Goal: Register for event/course

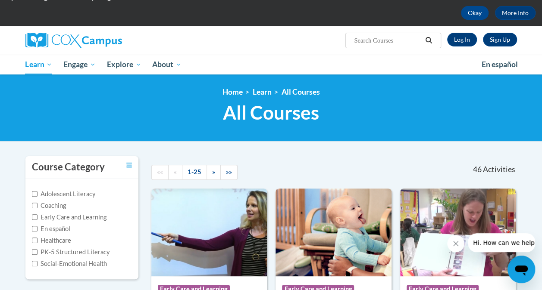
scroll to position [38, 0]
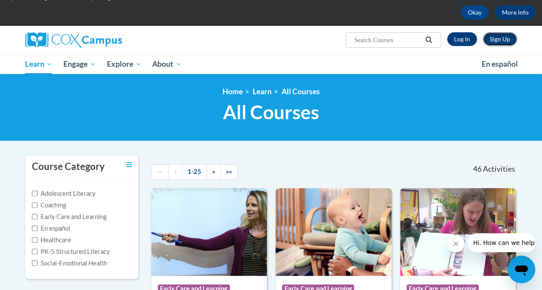
click at [511, 34] on link "Sign Up" at bounding box center [500, 39] width 34 height 14
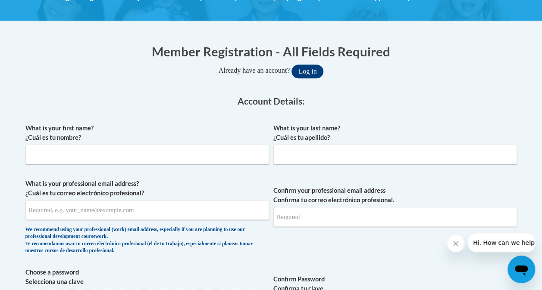
scroll to position [141, 0]
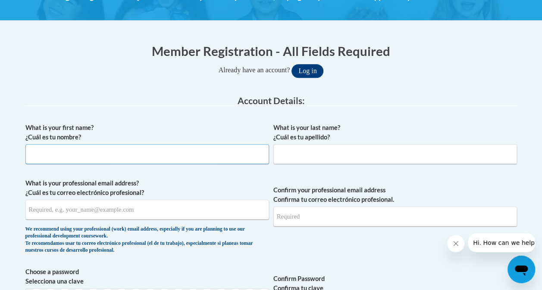
click at [161, 159] on input "What is your first name? ¿Cuál es tu nombre?" at bounding box center [147, 154] width 244 height 20
type input "Jaden"
click at [305, 163] on input "What is your last name? ¿Cuál es tu apellido?" at bounding box center [395, 154] width 244 height 20
type input "Peck"
click at [140, 208] on input "What is your professional email address? ¿Cuál es tu correo electrónico profesi…" at bounding box center [147, 210] width 244 height 20
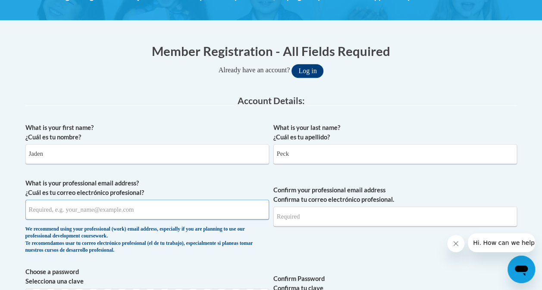
type input "[EMAIL_ADDRESS][DOMAIN_NAME]"
type input "jadepeck13@gmail.com"
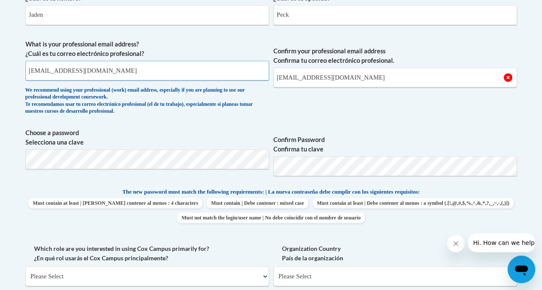
scroll to position [301, 0]
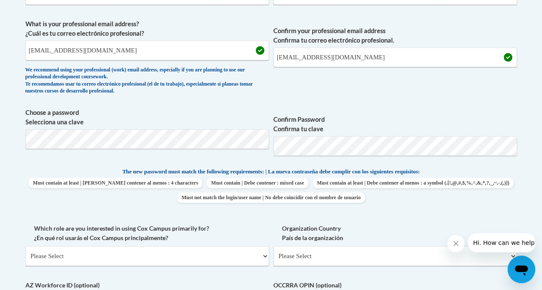
click at [309, 157] on span "Confirm Password Confirma tu clave" at bounding box center [395, 135] width 244 height 55
click at [459, 176] on p "The new password must match the following requirements: | La nueva contraseña d…" at bounding box center [270, 172] width 491 height 11
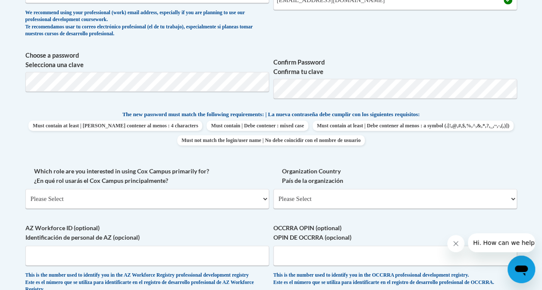
scroll to position [359, 0]
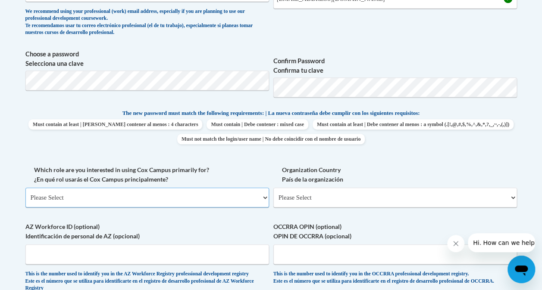
click at [112, 198] on select "Please Select College/University | Colegio/Universidad Community/Nonprofit Part…" at bounding box center [147, 198] width 244 height 20
select select "fbf2d438-af2f-41f8-98f1-81c410e29de3"
click at [25, 188] on select "Please Select College/University | Colegio/Universidad Community/Nonprofit Part…" at bounding box center [147, 198] width 244 height 20
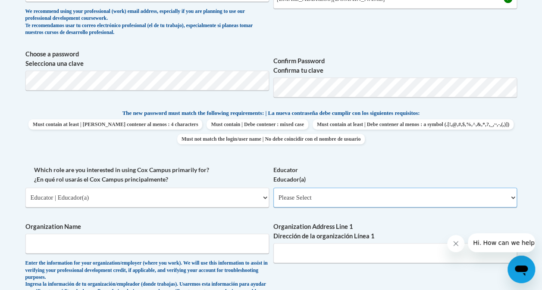
click at [315, 194] on select "Please Select Early Learning/Daycare Teacher/Family Home Care Provider | Maestr…" at bounding box center [395, 198] width 244 height 20
select select "5e2af403-4f2c-4e49-a02f-103e55d7b75b"
click at [273, 188] on select "Please Select Early Learning/Daycare Teacher/Family Home Care Provider | Maestr…" at bounding box center [395, 198] width 244 height 20
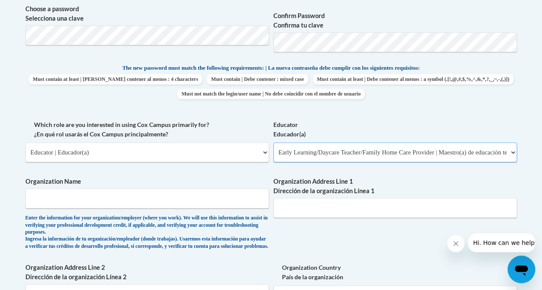
scroll to position [407, 0]
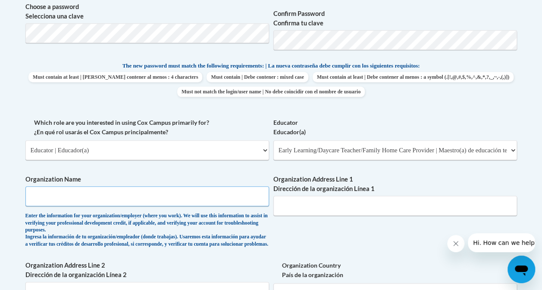
click at [178, 194] on input "Organization Name" at bounding box center [147, 197] width 244 height 20
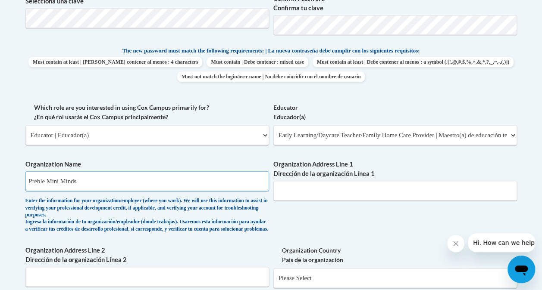
scroll to position [422, 0]
type input "Preble Mini Minds"
click at [325, 191] on input "Organization Address Line 1 Dirección de la organización Línea 1" at bounding box center [395, 191] width 244 height 20
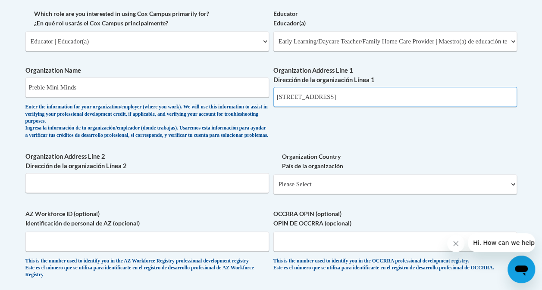
scroll to position [517, 0]
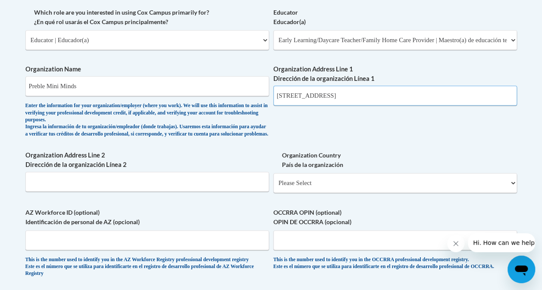
type input "501 Nation Ave"
click at [309, 191] on select "Please Select United States | Estados Unidos Outside of the United States | Fue…" at bounding box center [395, 183] width 244 height 20
click at [273, 180] on select "Please Select United States | Estados Unidos Outside of the United States | Fue…" at bounding box center [395, 183] width 244 height 20
click at [314, 182] on select "Please Select United States | Estados Unidos Outside of the United States | Fue…" at bounding box center [395, 183] width 244 height 20
select select "ad49bcad-a171-4b2e-b99c-48b446064914"
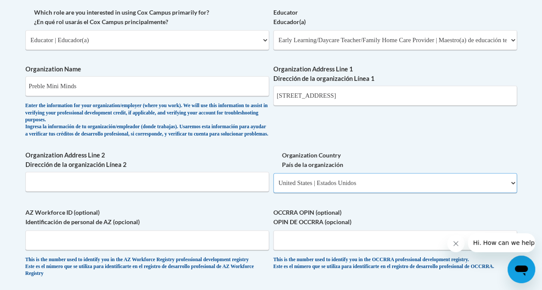
click at [273, 180] on select "Please Select United States | Estados Unidos Outside of the United States | Fue…" at bounding box center [395, 183] width 244 height 20
select select
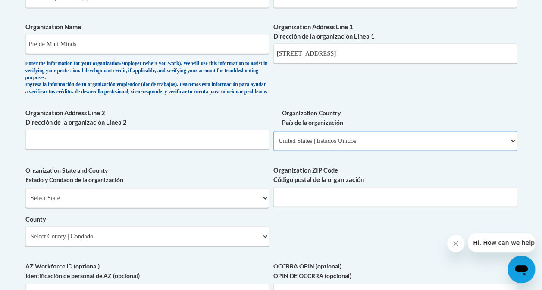
scroll to position [560, 0]
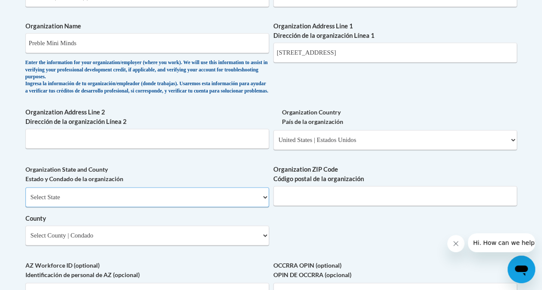
click at [159, 203] on select "Select State Alabama Alaska Arizona Arkansas California Colorado Connecticut De…" at bounding box center [147, 197] width 244 height 20
select select "Ohio"
click at [25, 194] on select "Select State Alabama Alaska Arizona Arkansas California Colorado Connecticut De…" at bounding box center [147, 197] width 244 height 20
click at [290, 198] on input "Organization ZIP Code Código postal de la organización" at bounding box center [395, 196] width 244 height 20
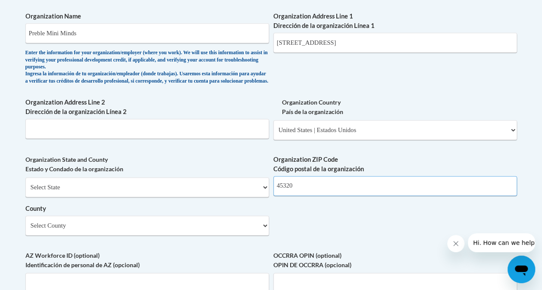
scroll to position [571, 0]
type input "45320"
click at [239, 226] on select "Select County Adams Allen Ashland Ashtabula Athens Auglaize Belmont Brown Butle…" at bounding box center [147, 225] width 244 height 20
select select "Preble"
click at [25, 222] on select "Select County Adams Allen Ashland Ashtabula Athens Auglaize Belmont Brown Butle…" at bounding box center [147, 225] width 244 height 20
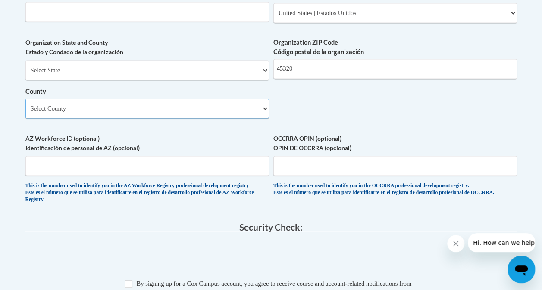
scroll to position [690, 0]
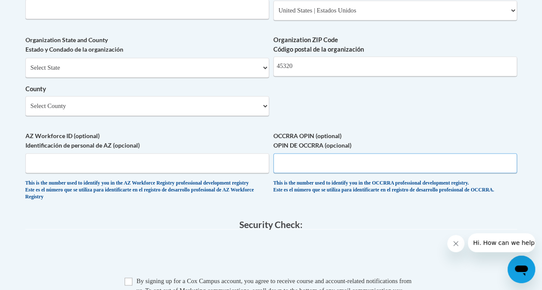
click at [303, 171] on input "OCCRRA OPIN (optional) OPIN DE OCCRRA (opcional)" at bounding box center [395, 163] width 244 height 20
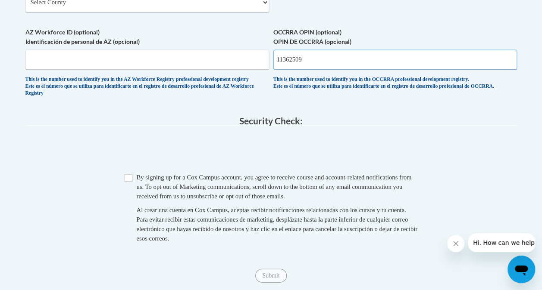
scroll to position [798, 0]
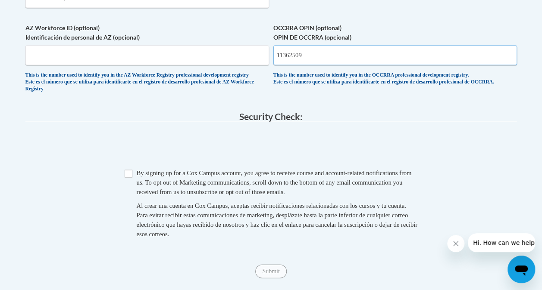
type input "11362509"
click at [125, 178] on input "Checkbox" at bounding box center [129, 174] width 8 height 8
checkbox input "true"
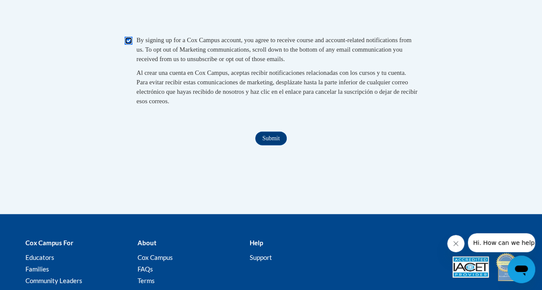
scroll to position [932, 0]
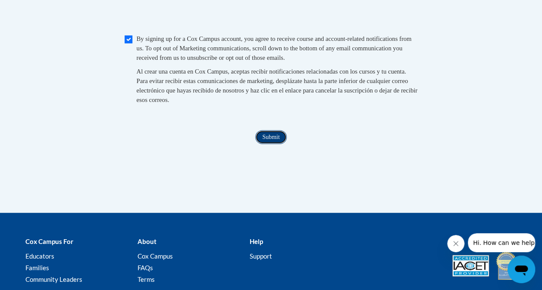
click at [272, 144] on input "Submit" at bounding box center [270, 138] width 31 height 14
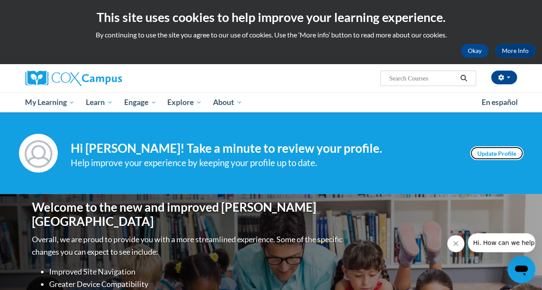
click at [489, 155] on link "Update Profile" at bounding box center [496, 154] width 53 height 14
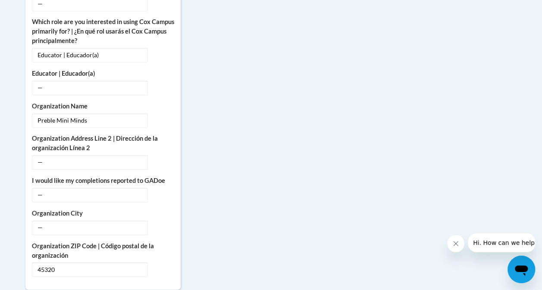
scroll to position [577, 0]
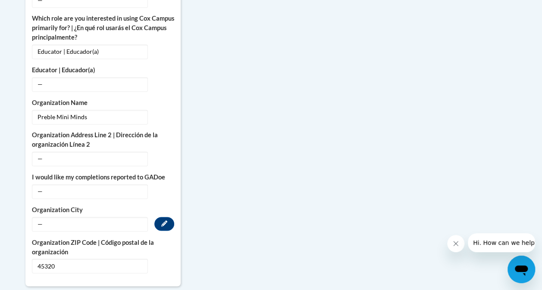
click at [117, 217] on span "—" at bounding box center [90, 224] width 116 height 15
click at [157, 217] on button "Edit" at bounding box center [164, 224] width 20 height 14
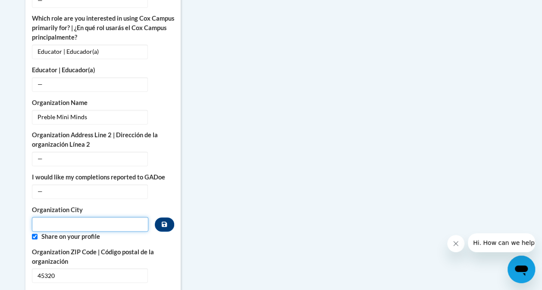
click at [128, 217] on input "Metadata input" at bounding box center [90, 224] width 117 height 15
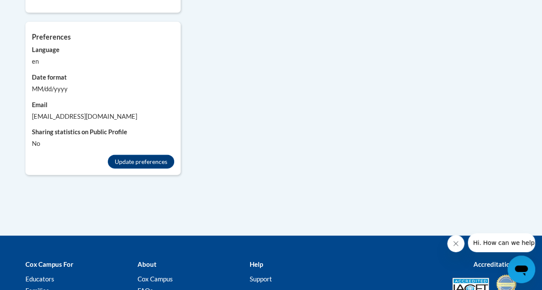
scroll to position [858, 0]
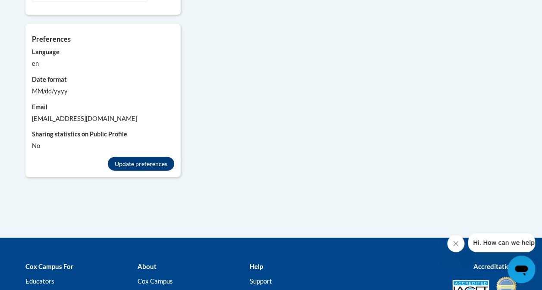
type input "Eaton"
click at [122, 157] on button "Update preferences" at bounding box center [141, 164] width 66 height 14
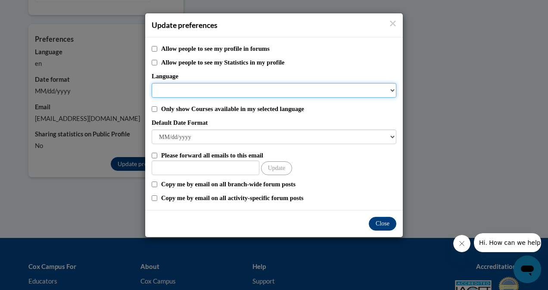
click at [180, 90] on select "Language" at bounding box center [274, 90] width 245 height 15
click at [390, 89] on select "Language" at bounding box center [274, 90] width 245 height 15
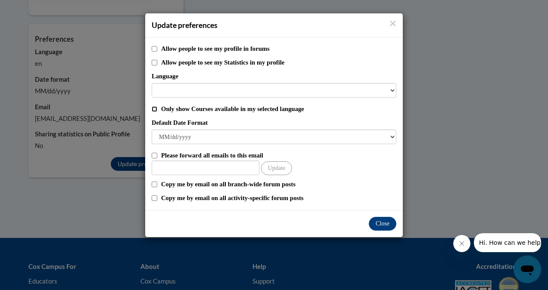
click at [154, 108] on input "Only show Courses available in my selected language" at bounding box center [155, 109] width 6 height 6
checkbox input "true"
click at [215, 171] on input "Other Email" at bounding box center [206, 168] width 108 height 15
type input "jadepeck13@gmail.com"
click at [377, 226] on button "Close" at bounding box center [383, 224] width 28 height 14
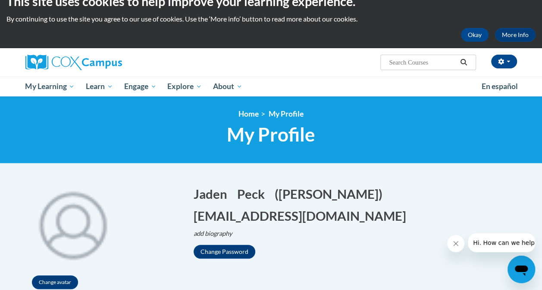
scroll to position [0, 0]
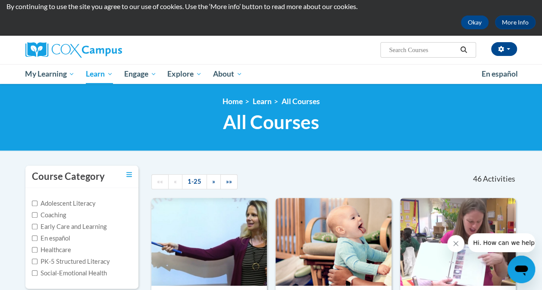
scroll to position [29, 0]
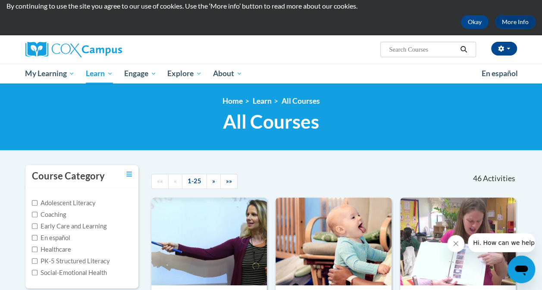
click at [41, 225] on label "Early Care and Learning" at bounding box center [69, 226] width 75 height 9
click at [37, 225] on input "Early Care and Learning" at bounding box center [35, 227] width 6 height 6
checkbox input "true"
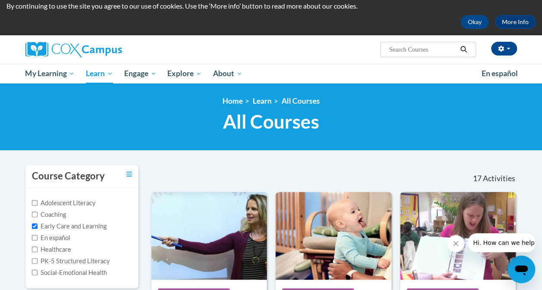
click at [421, 46] on input "Search..." at bounding box center [422, 49] width 69 height 10
type input "read with me"
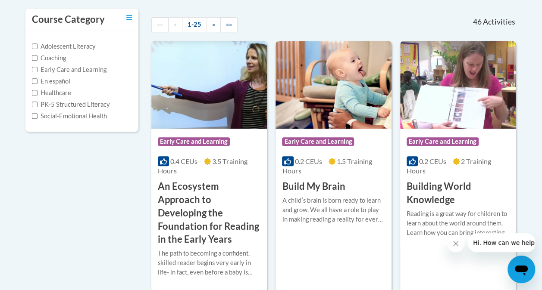
scroll to position [191, 0]
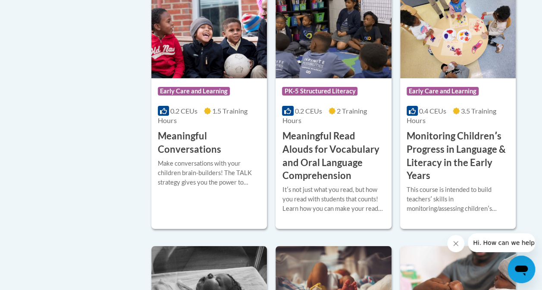
scroll to position [1464, 0]
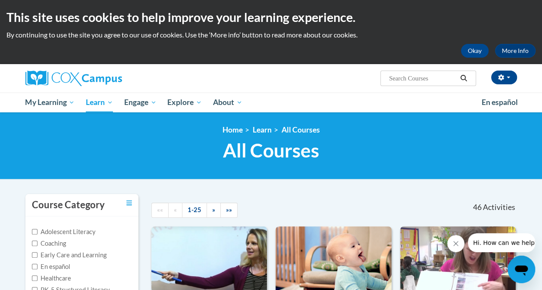
click at [412, 78] on input "Search..." at bounding box center [422, 78] width 69 height 10
type input "transition story time"
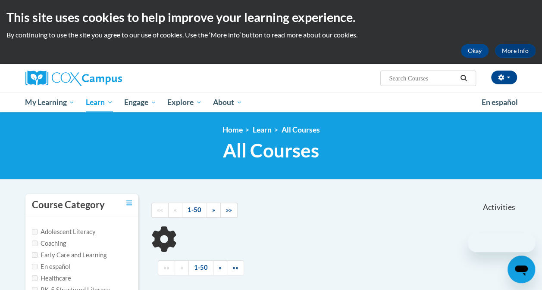
click at [402, 78] on input "Search..." at bounding box center [422, 78] width 69 height 10
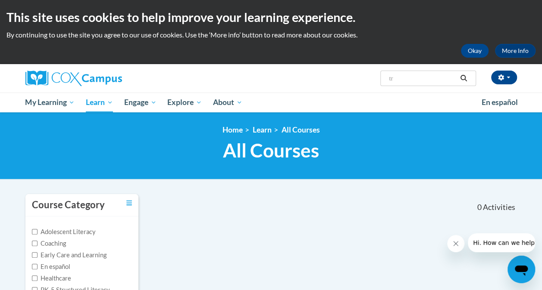
type input "t"
type input "story time"
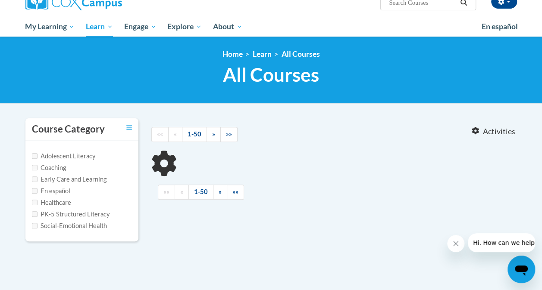
scroll to position [77, 0]
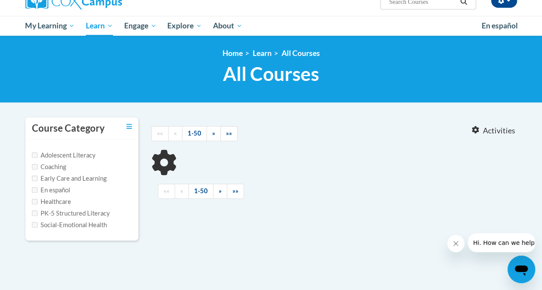
type input "story time"
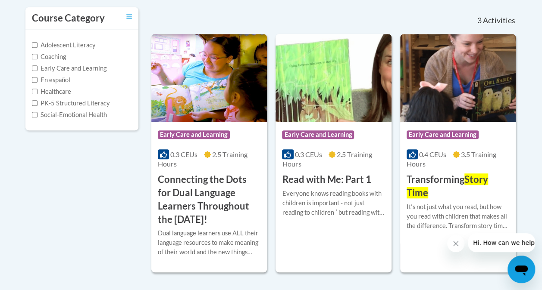
scroll to position [188, 0]
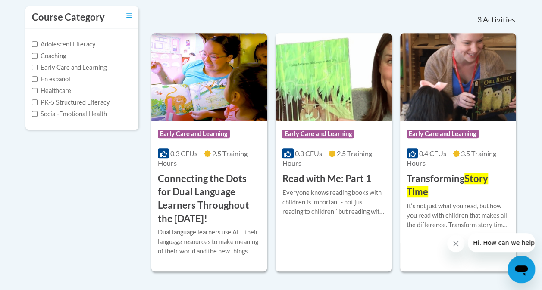
click at [447, 176] on h3 "Transforming Story Time" at bounding box center [457, 185] width 103 height 27
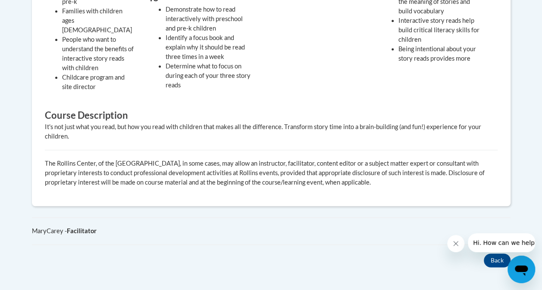
scroll to position [415, 0]
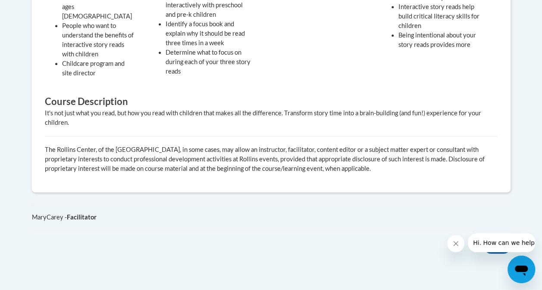
click at [450, 239] on button "Close message from company" at bounding box center [455, 243] width 17 height 17
click at [488, 240] on button "Back" at bounding box center [497, 247] width 27 height 14
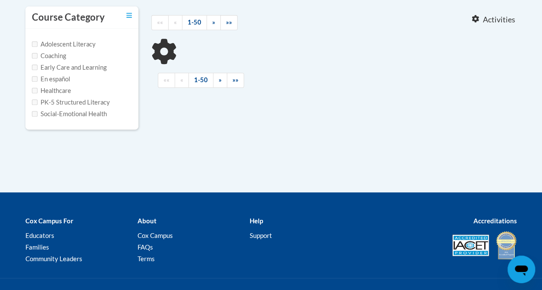
type input "story time"
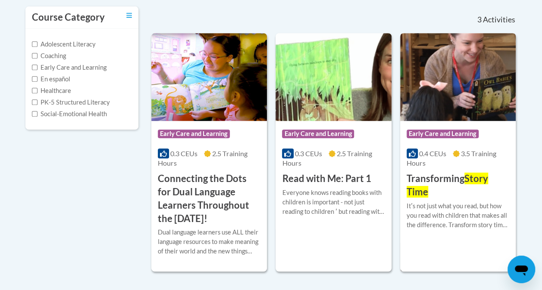
click at [458, 159] on div "0.4 CEUs 3.5 Training Hours" at bounding box center [457, 158] width 103 height 19
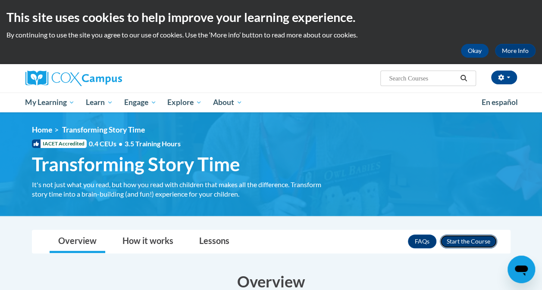
click at [452, 243] on button "Enroll" at bounding box center [468, 242] width 57 height 14
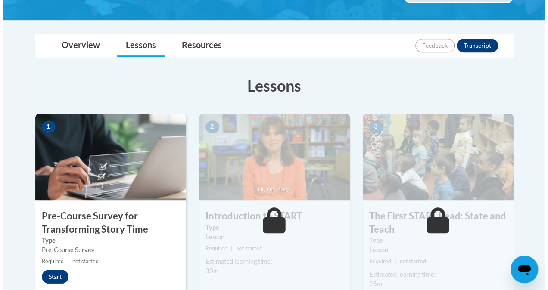
scroll to position [190, 0]
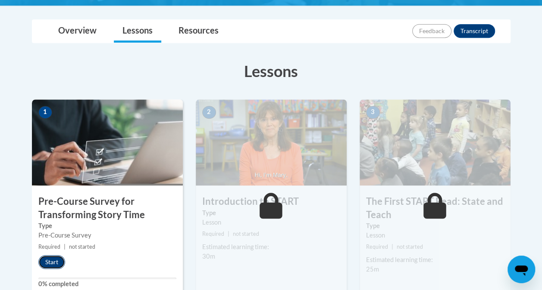
click at [62, 260] on button "Start" at bounding box center [51, 263] width 27 height 14
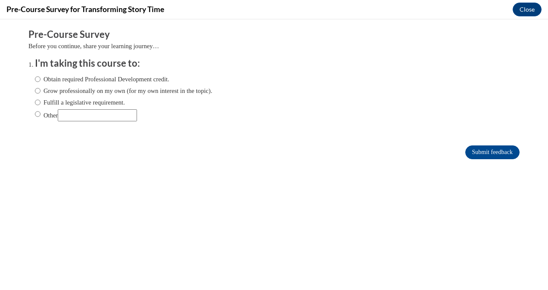
scroll to position [0, 0]
click at [35, 92] on input "Grow professionally on my own (for my own interest in the topic)." at bounding box center [38, 90] width 6 height 9
radio input "true"
click at [495, 154] on input "Submit feedback" at bounding box center [492, 153] width 54 height 14
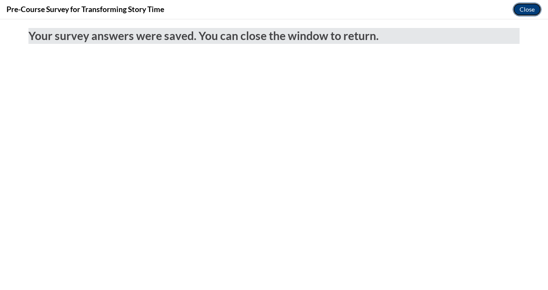
click at [529, 9] on button "Close" at bounding box center [527, 10] width 29 height 14
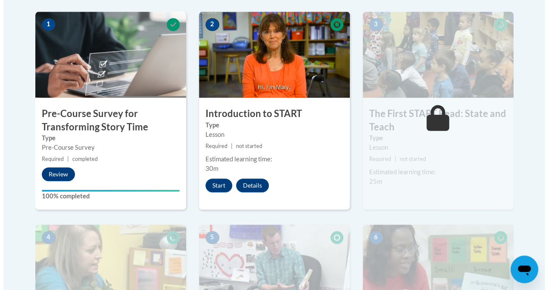
scroll to position [269, 0]
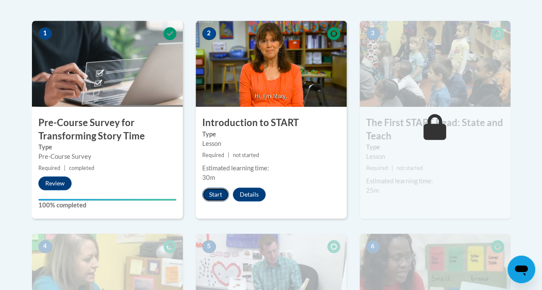
click at [206, 193] on button "Start" at bounding box center [215, 195] width 27 height 14
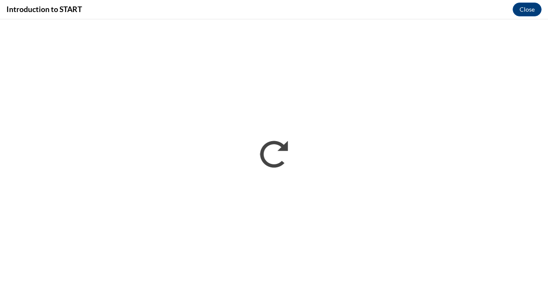
scroll to position [0, 0]
